Goal: Task Accomplishment & Management: Use online tool/utility

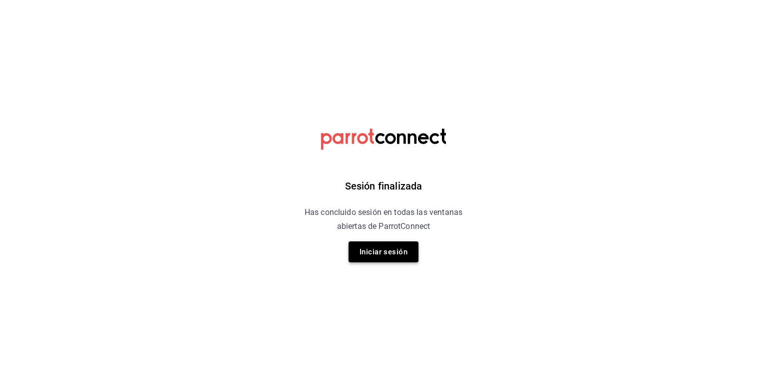
click at [385, 257] on button "Iniciar sesión" at bounding box center [383, 252] width 70 height 21
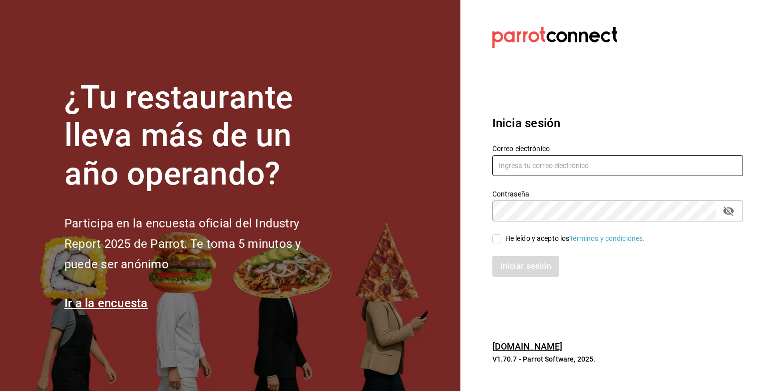
type input "grupofranquicias@juriquilla.com"
click at [498, 239] on input "He leído y acepto los Términos y condiciones." at bounding box center [496, 239] width 9 height 9
checkbox input "true"
click at [516, 268] on button "Iniciar sesión" at bounding box center [526, 266] width 68 height 21
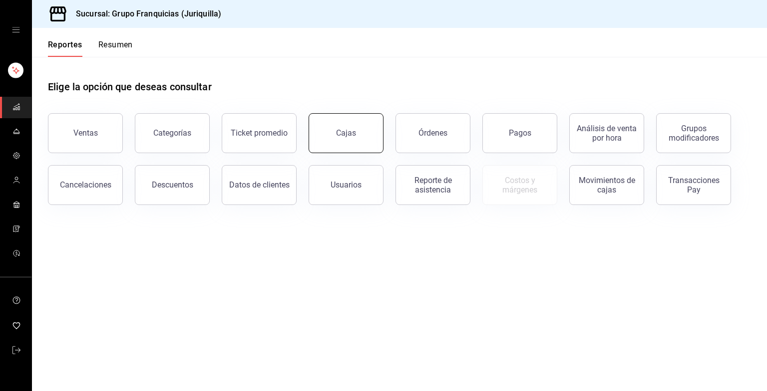
click at [313, 126] on link "Cajas" at bounding box center [345, 133] width 75 height 40
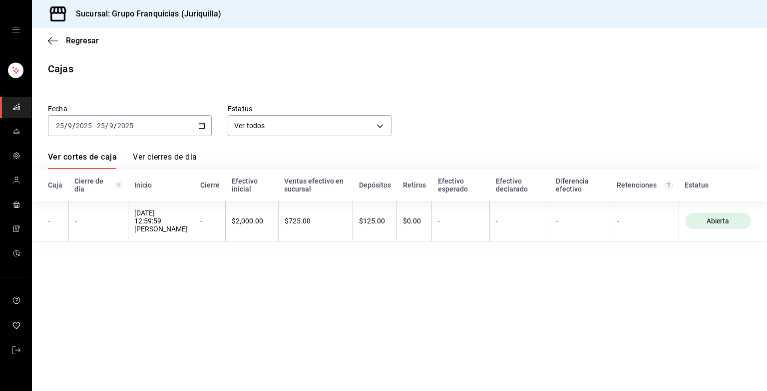
click at [179, 126] on div "2025-09-25 25 / 9 / 2025 - 2025-09-25 25 / 9 / 2025" at bounding box center [130, 125] width 164 height 21
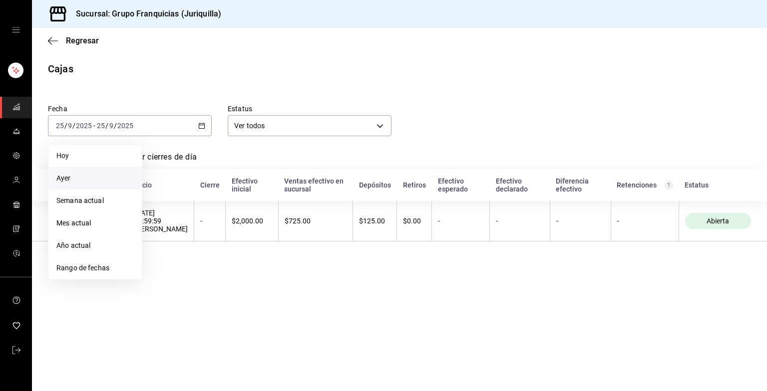
click at [73, 184] on li "Ayer" at bounding box center [94, 178] width 93 height 22
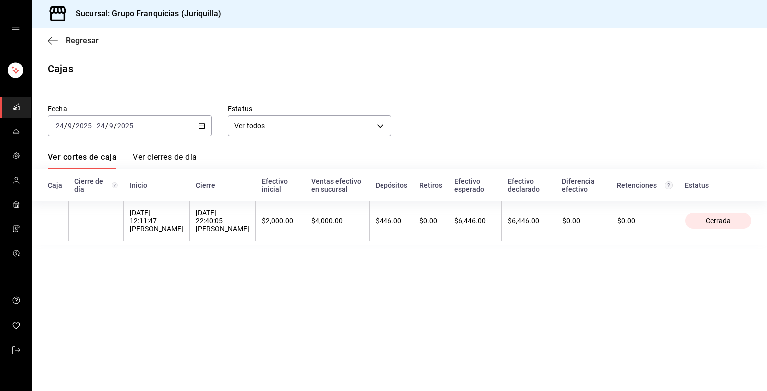
click at [79, 44] on span "Regresar" at bounding box center [82, 40] width 33 height 9
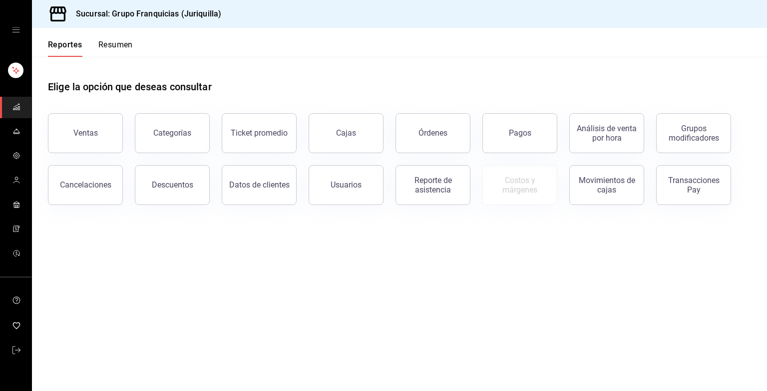
click at [120, 43] on button "Resumen" at bounding box center [115, 48] width 34 height 17
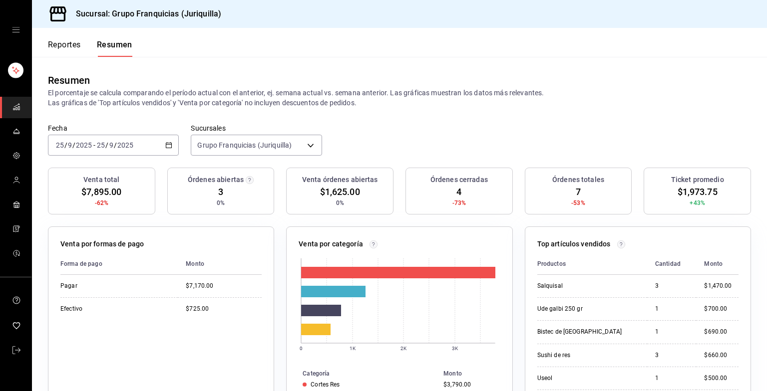
click at [56, 48] on font "Reportes" at bounding box center [64, 45] width 33 height 10
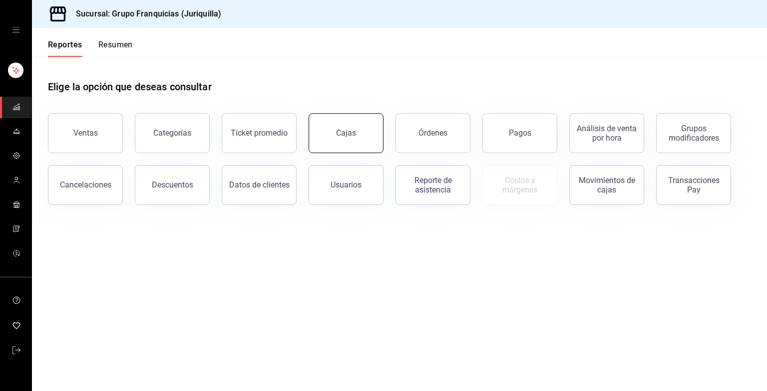
click at [341, 127] on link "Cajas" at bounding box center [345, 133] width 75 height 40
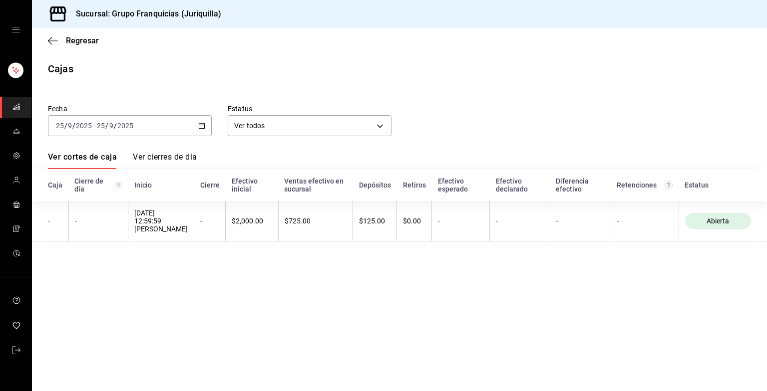
click at [140, 127] on div "2025-09-25 25 / 9 / 2025 - 2025-09-25 25 / 9 / 2025" at bounding box center [130, 125] width 164 height 21
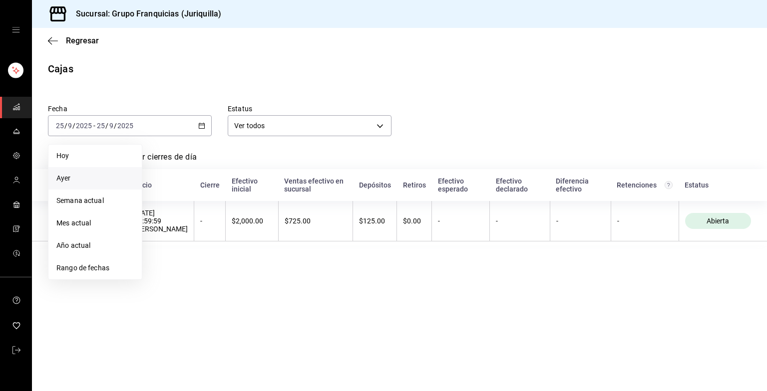
click at [71, 176] on span "Ayer" at bounding box center [94, 178] width 77 height 10
click at [71, 176] on th "Cierre de día" at bounding box center [98, 185] width 60 height 32
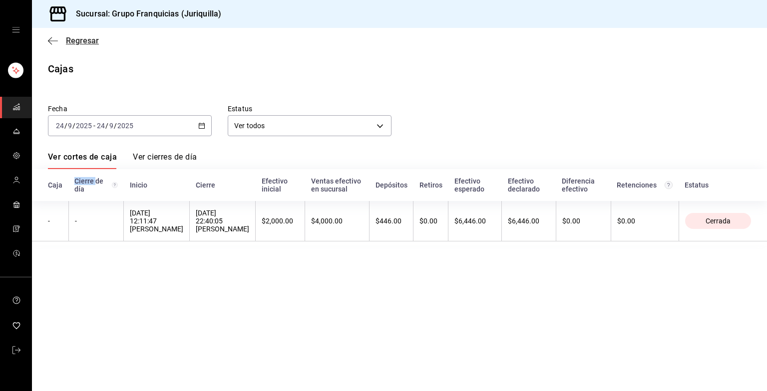
click at [57, 39] on icon "button" at bounding box center [53, 40] width 10 height 9
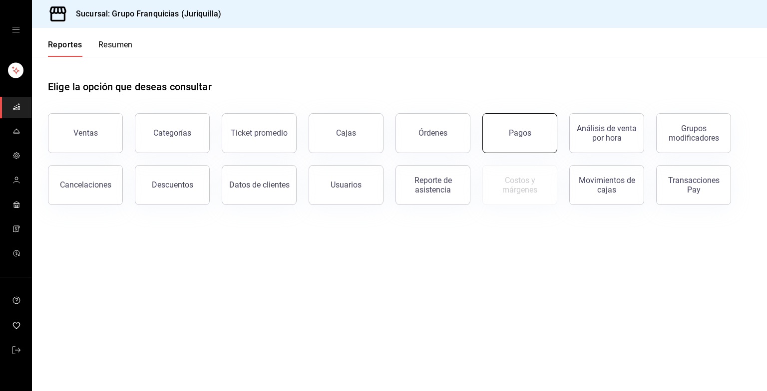
click at [513, 139] on button "Pagos" at bounding box center [519, 133] width 75 height 40
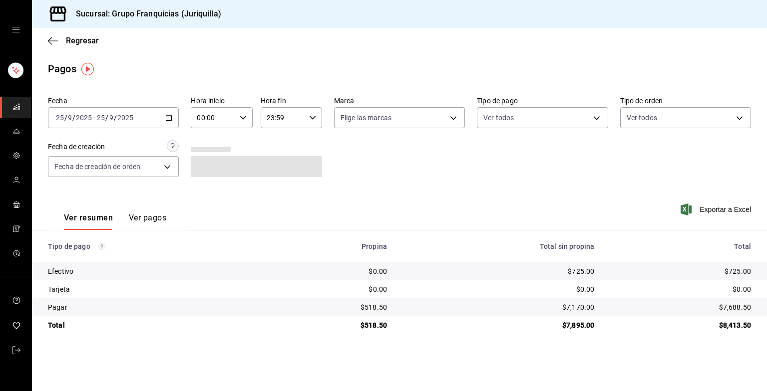
click at [176, 117] on div "2025-09-25 25 / 9 / 2025 - 2025-09-25 25 / 9 / 2025" at bounding box center [113, 117] width 131 height 21
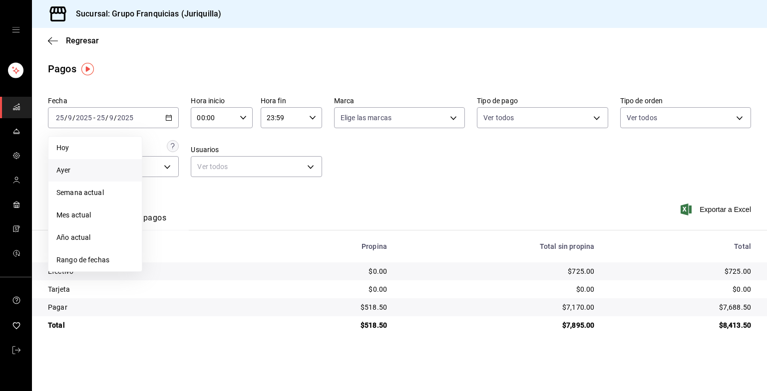
click at [76, 168] on span "Ayer" at bounding box center [94, 170] width 77 height 10
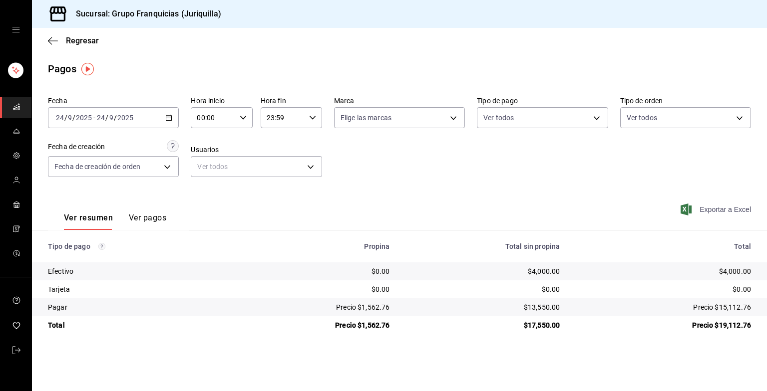
click at [735, 214] on span "Exportar a Excel" at bounding box center [716, 210] width 68 height 12
